Goal: Task Accomplishment & Management: Manage account settings

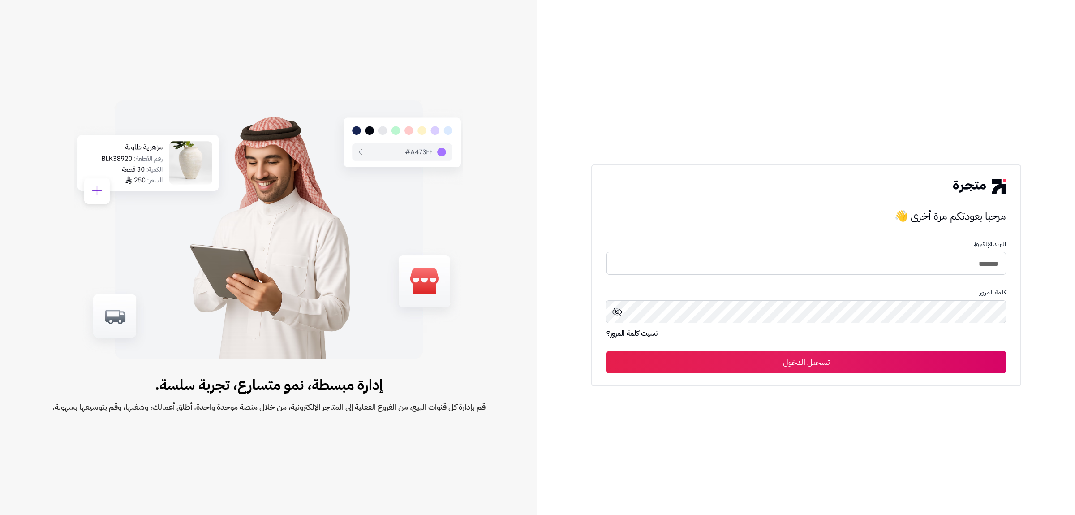
click at [786, 362] on button "تسجيل الدخول" at bounding box center [805, 362] width 399 height 22
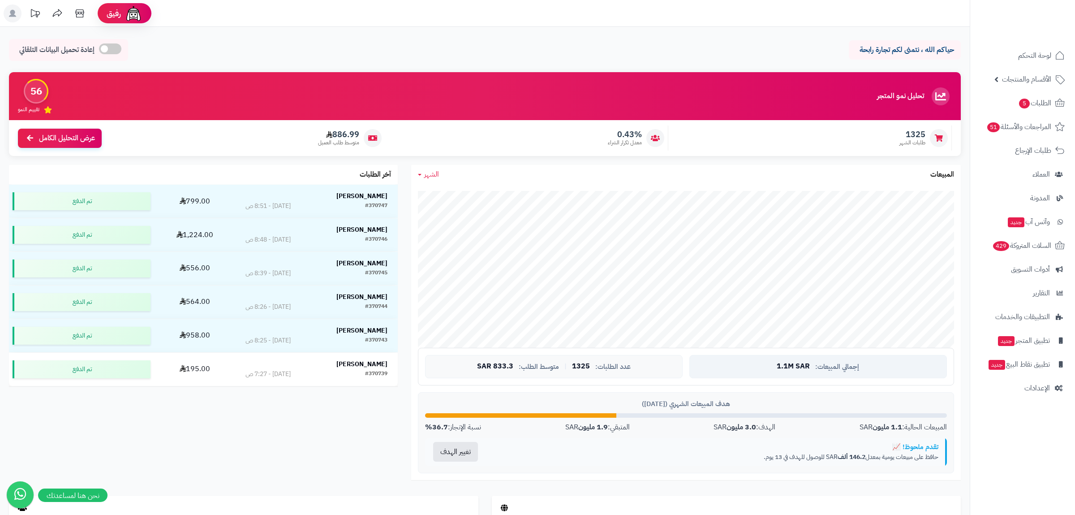
click at [779, 367] on span "1.1M SAR" at bounding box center [793, 366] width 33 height 8
click at [1044, 78] on span "الأقسام والمنتجات" at bounding box center [1026, 79] width 49 height 13
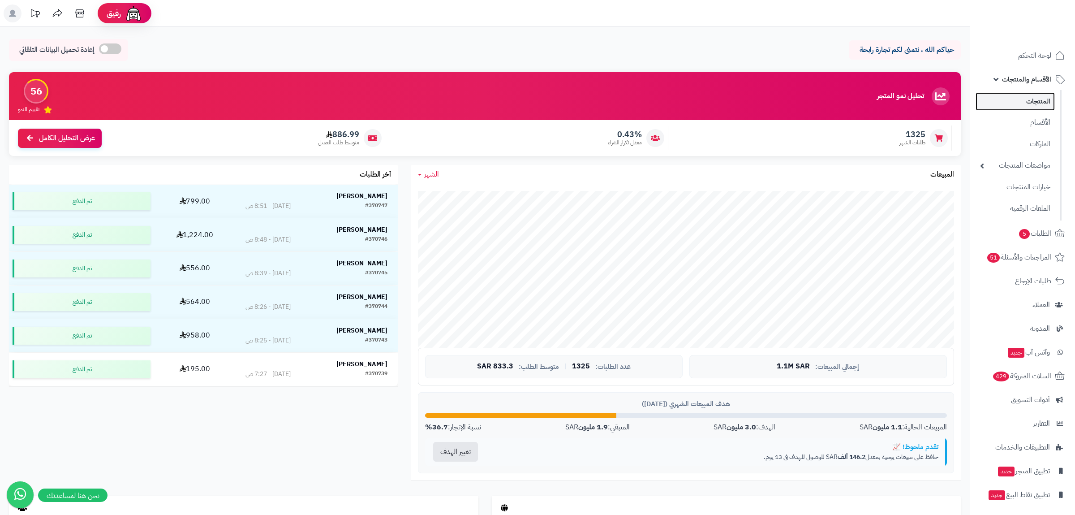
click at [1039, 102] on link "المنتجات" at bounding box center [1014, 101] width 79 height 18
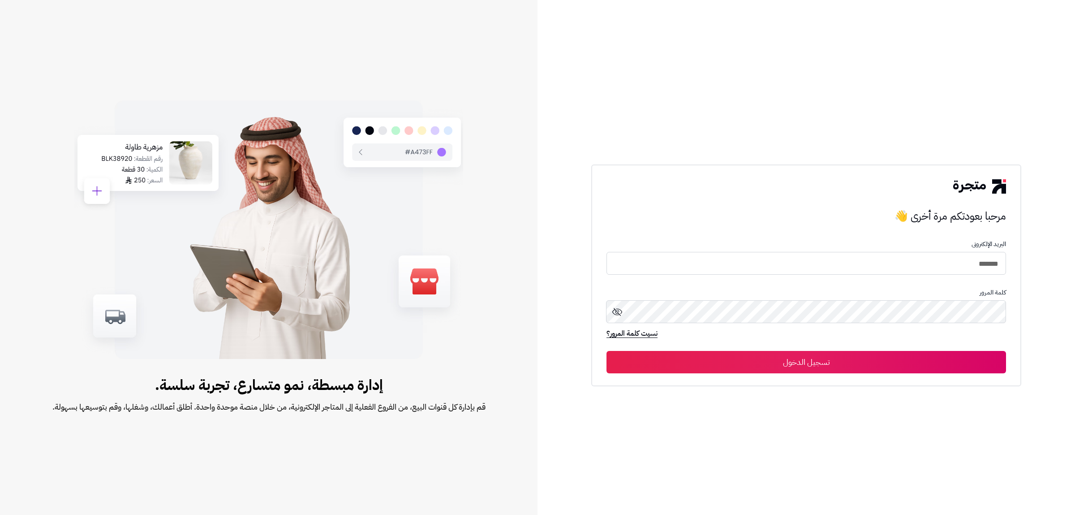
click at [723, 362] on button "تسجيل الدخول" at bounding box center [805, 362] width 399 height 22
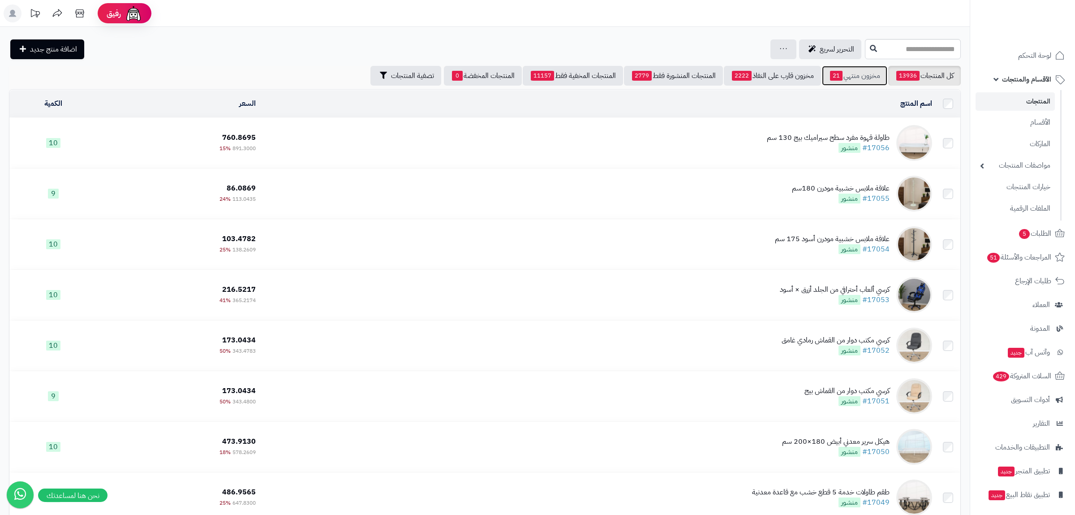
click at [855, 77] on link "مخزون منتهي 21" at bounding box center [854, 76] width 65 height 20
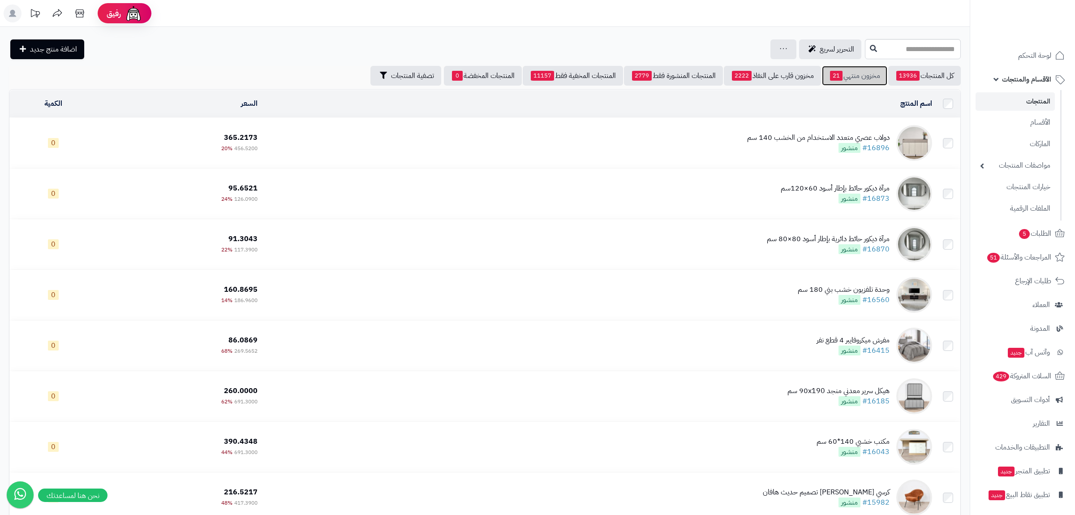
click at [838, 78] on span "21" at bounding box center [836, 76] width 13 height 10
